Goal: Check status: Check status

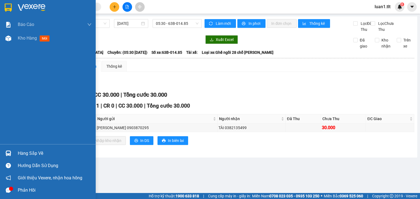
click at [40, 150] on div "Hàng sắp về" at bounding box center [55, 153] width 74 height 8
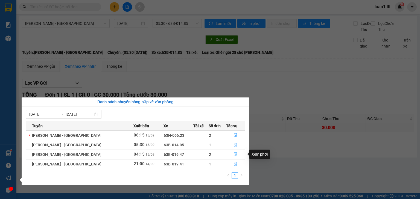
click at [234, 154] on icon "file-done" at bounding box center [235, 155] width 3 height 4
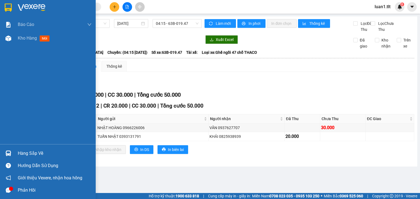
click at [23, 152] on div "Hàng sắp về" at bounding box center [55, 153] width 74 height 8
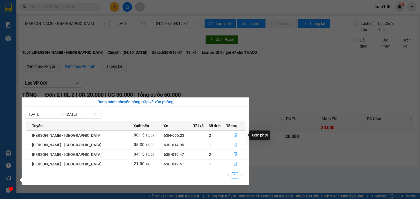
click at [235, 134] on icon "file-done" at bounding box center [235, 135] width 4 height 4
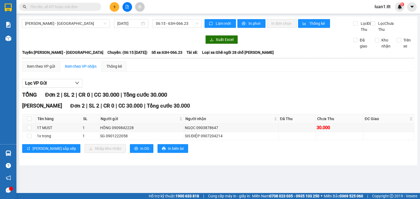
click at [271, 109] on div "[PERSON_NAME] 2 | SL 2 | CR 0 | CC 30.000 | Tổng cước 30.000" at bounding box center [218, 106] width 392 height 8
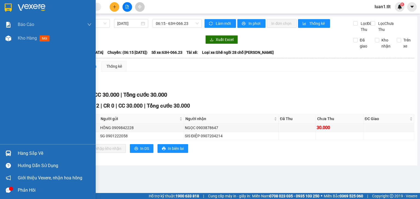
click at [13, 153] on div "Hàng sắp về" at bounding box center [48, 153] width 96 height 12
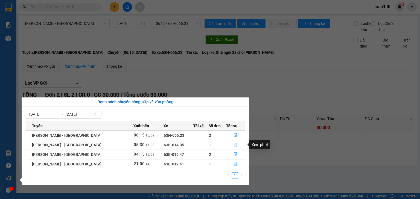
click at [228, 145] on button "button" at bounding box center [235, 145] width 18 height 9
